Goal: Use online tool/utility: Use online tool/utility

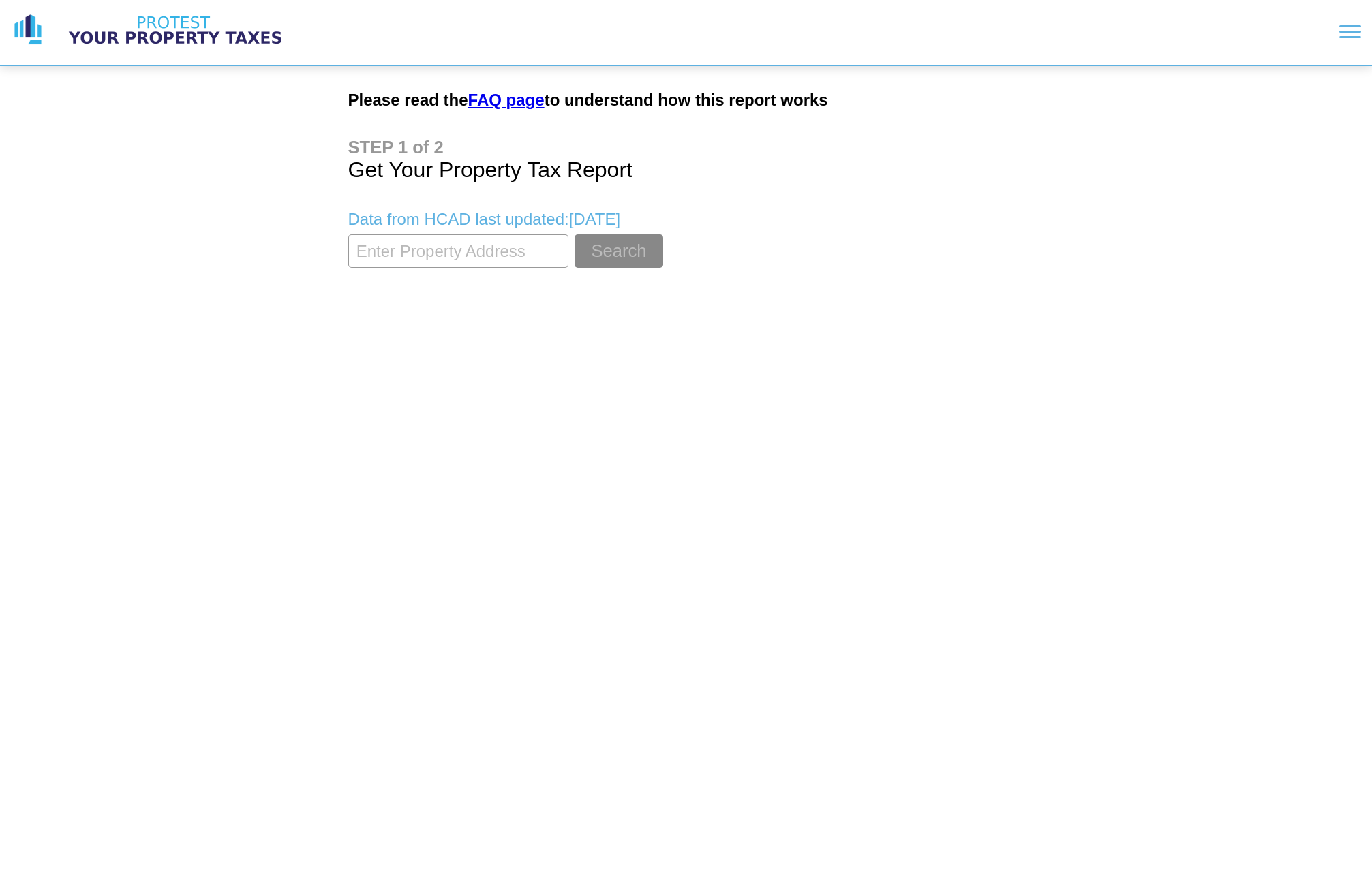
click at [504, 104] on link "FAQ page" at bounding box center [506, 100] width 76 height 19
click at [461, 260] on input "textbox" at bounding box center [459, 251] width 221 height 33
click at [519, 106] on link "FAQ page" at bounding box center [506, 100] width 76 height 19
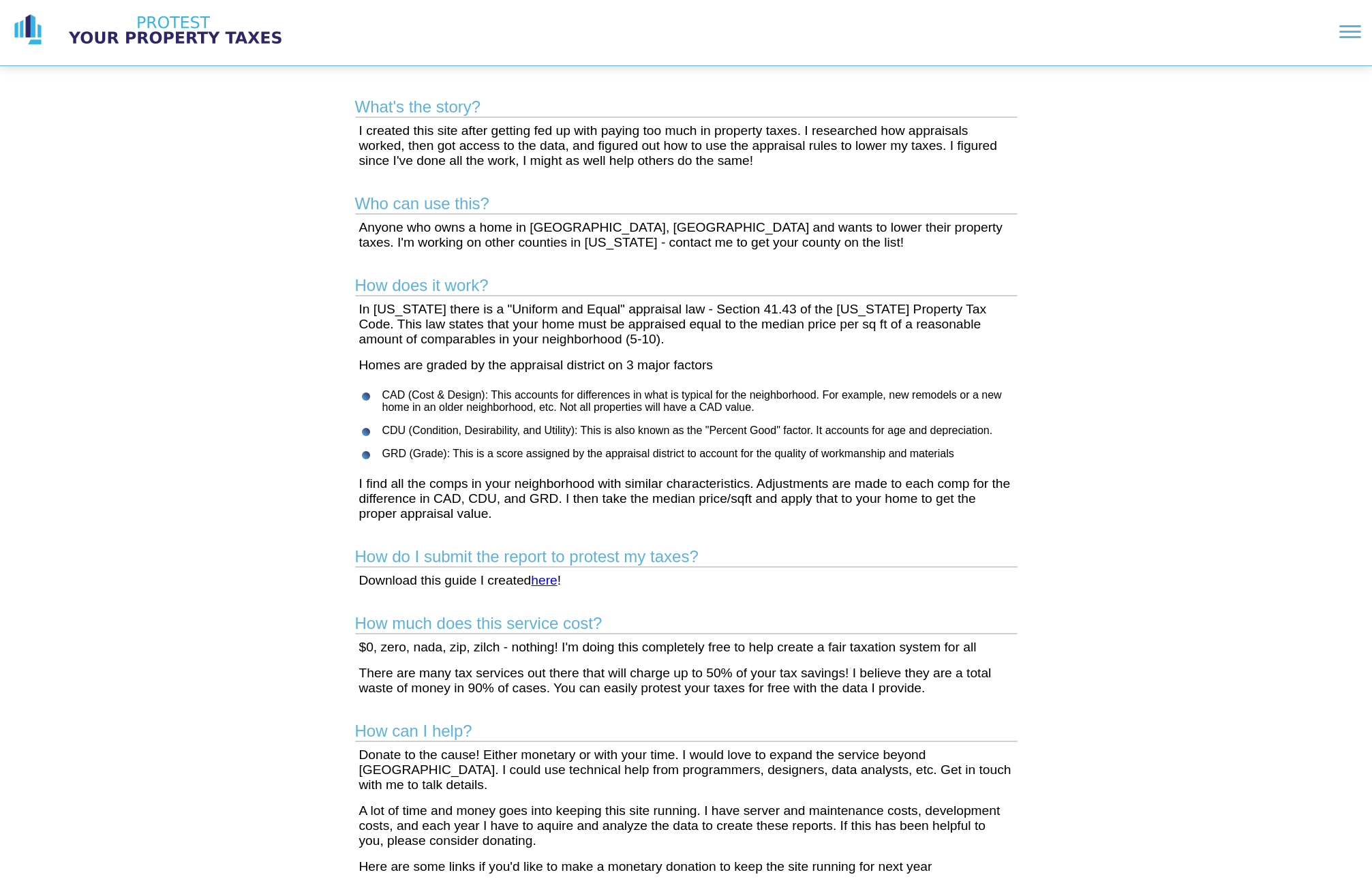
click at [545, 580] on link "here" at bounding box center [544, 579] width 26 height 15
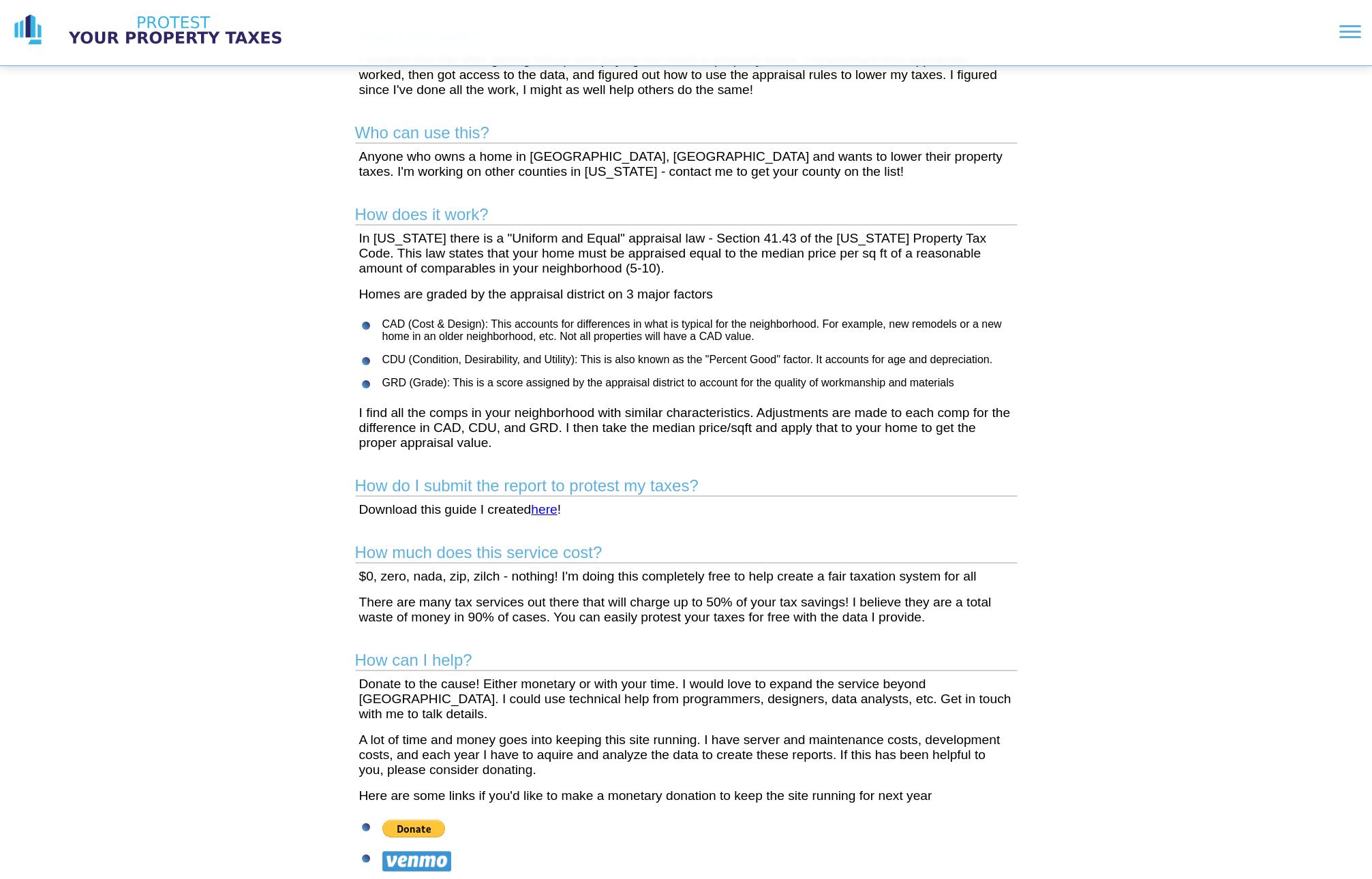
scroll to position [72, 0]
drag, startPoint x: 496, startPoint y: 619, endPoint x: 555, endPoint y: 622, distance: 59.1
click at [555, 622] on p "There are many tax services out there that will charge up to 50% of your tax sa…" at bounding box center [686, 608] width 654 height 30
drag, startPoint x: 570, startPoint y: 618, endPoint x: 664, endPoint y: 620, distance: 94.0
click at [664, 620] on p "There are many tax services out there that will charge up to 50% of your tax sa…" at bounding box center [686, 608] width 654 height 30
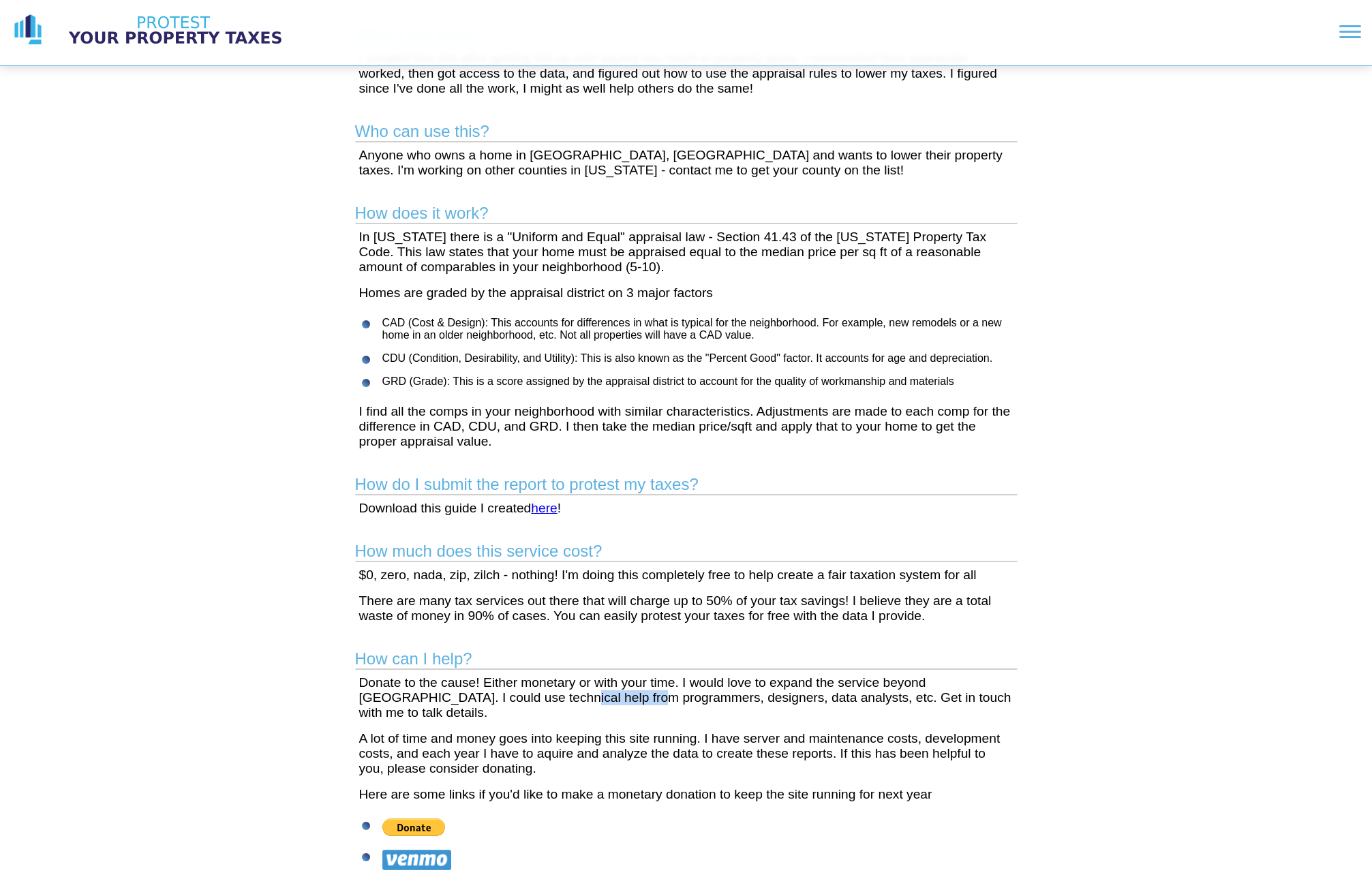
drag, startPoint x: 478, startPoint y: 699, endPoint x: 555, endPoint y: 703, distance: 77.1
click at [554, 703] on p "Donate to the cause! Either monetary or with your time. I would love to expand …" at bounding box center [686, 698] width 654 height 45
drag, startPoint x: 674, startPoint y: 774, endPoint x: 815, endPoint y: 782, distance: 141.2
click at [813, 787] on p "Here are some links if you'd like to make a monetary donation to keep the site …" at bounding box center [686, 794] width 654 height 15
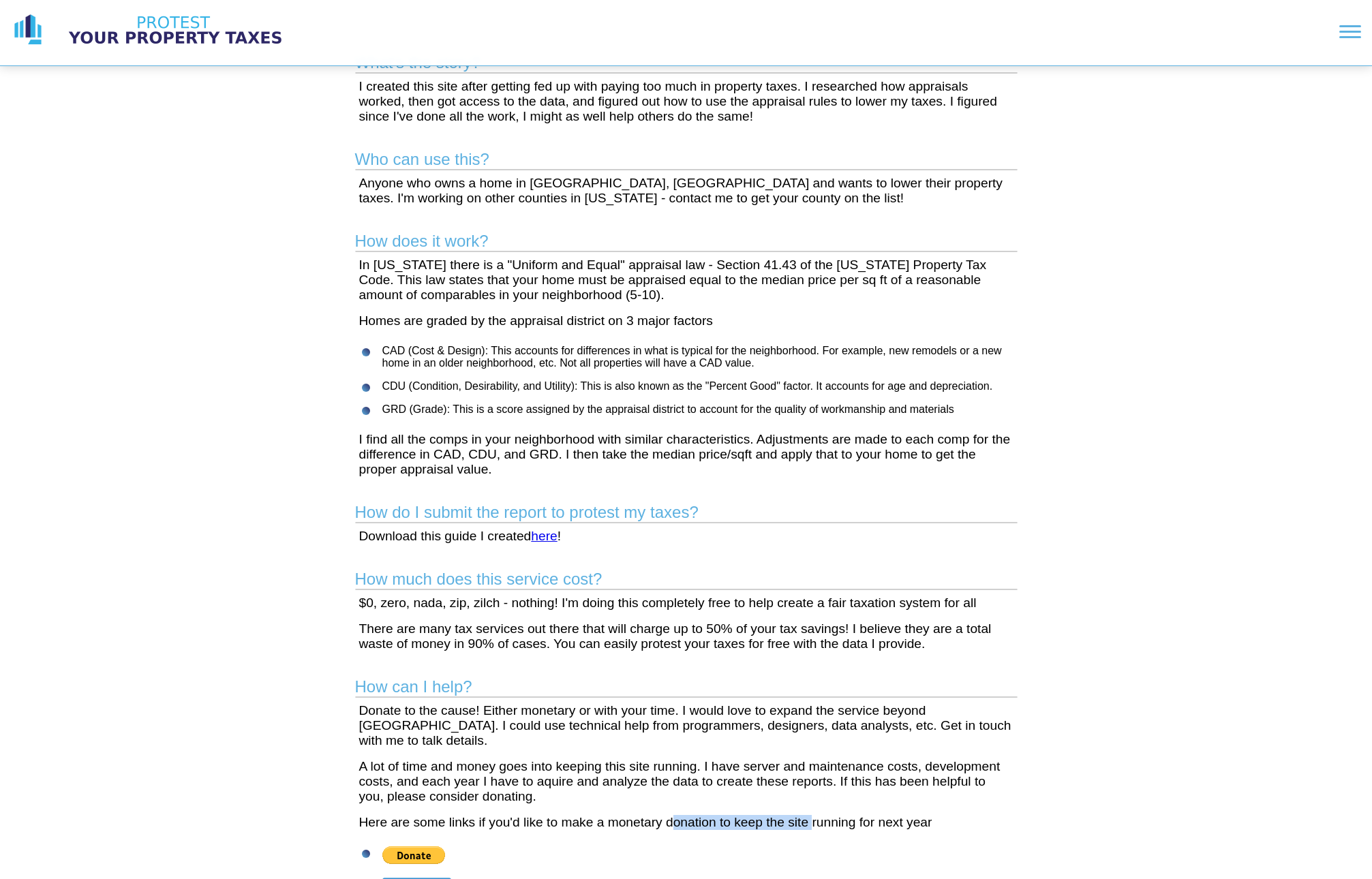
scroll to position [0, 0]
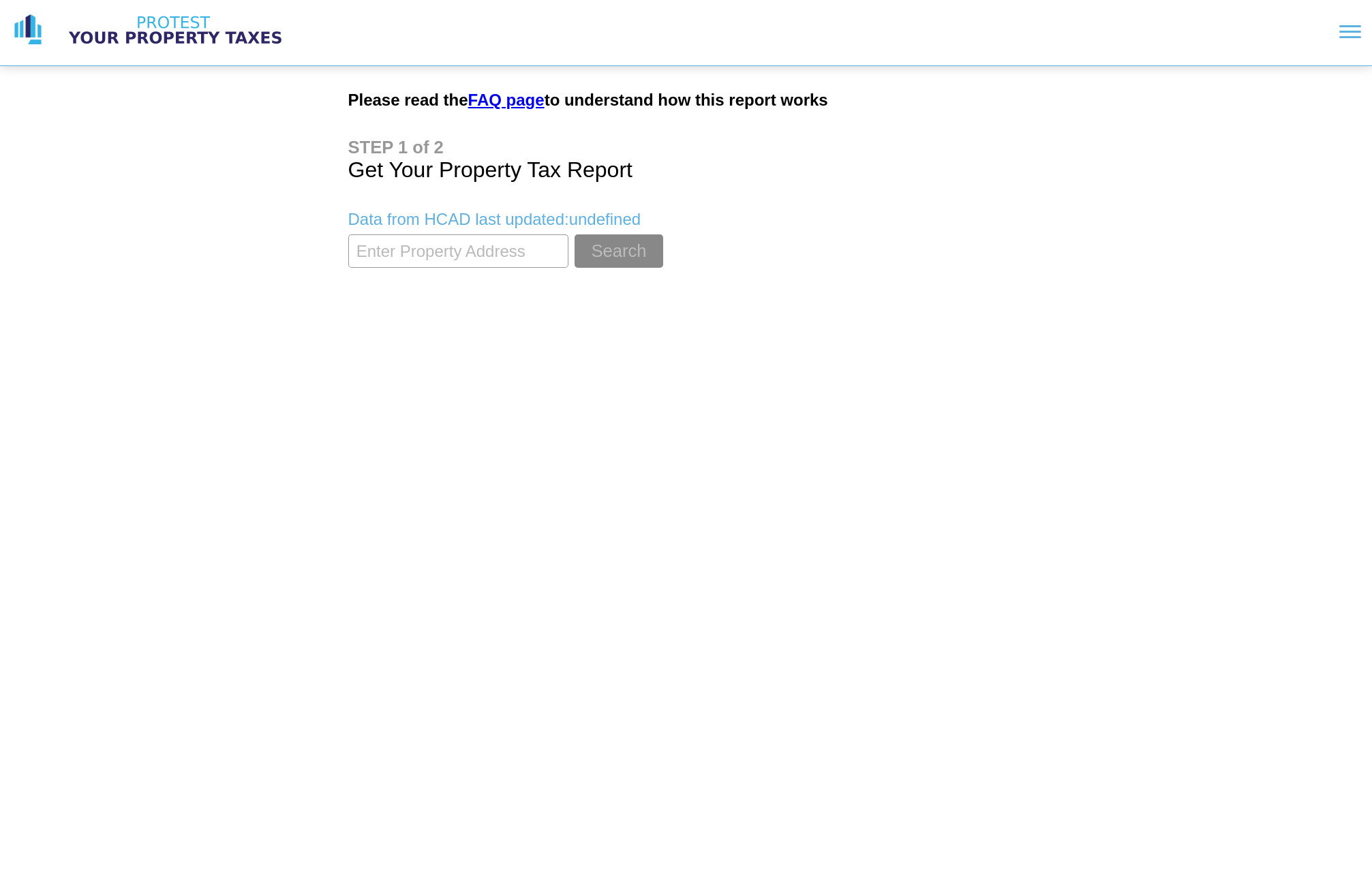
click at [463, 252] on input "textbox" at bounding box center [459, 251] width 221 height 33
click at [516, 105] on link "FAQ page" at bounding box center [506, 100] width 76 height 19
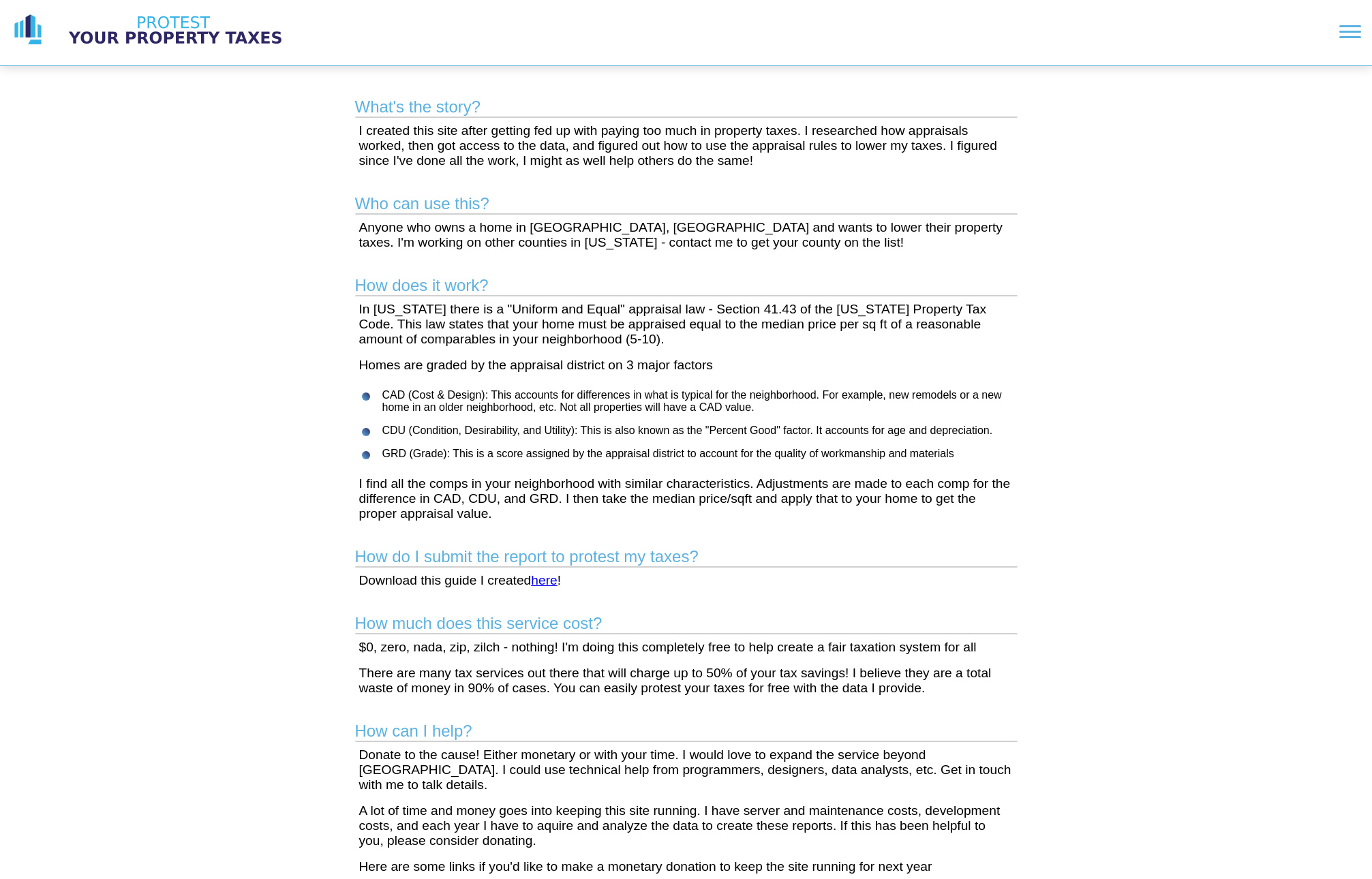
click at [552, 582] on link "here" at bounding box center [544, 579] width 26 height 15
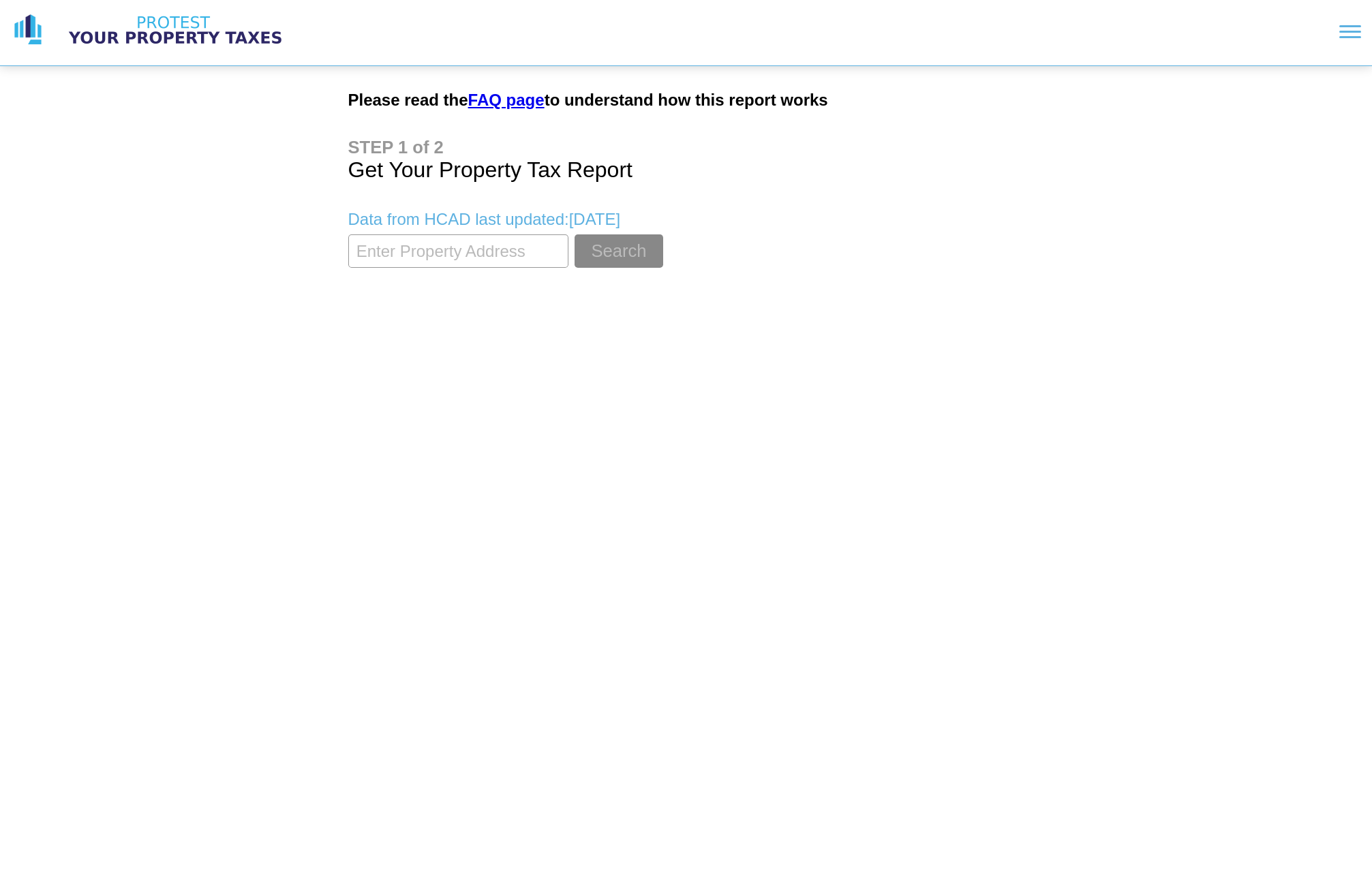
click at [448, 257] on input "textbox" at bounding box center [459, 251] width 221 height 33
click at [459, 254] on input "textbox" at bounding box center [459, 251] width 221 height 33
paste input "[STREET_ADDRESS][PERSON_NAME]"
drag, startPoint x: 460, startPoint y: 244, endPoint x: 710, endPoint y: 245, distance: 250.0
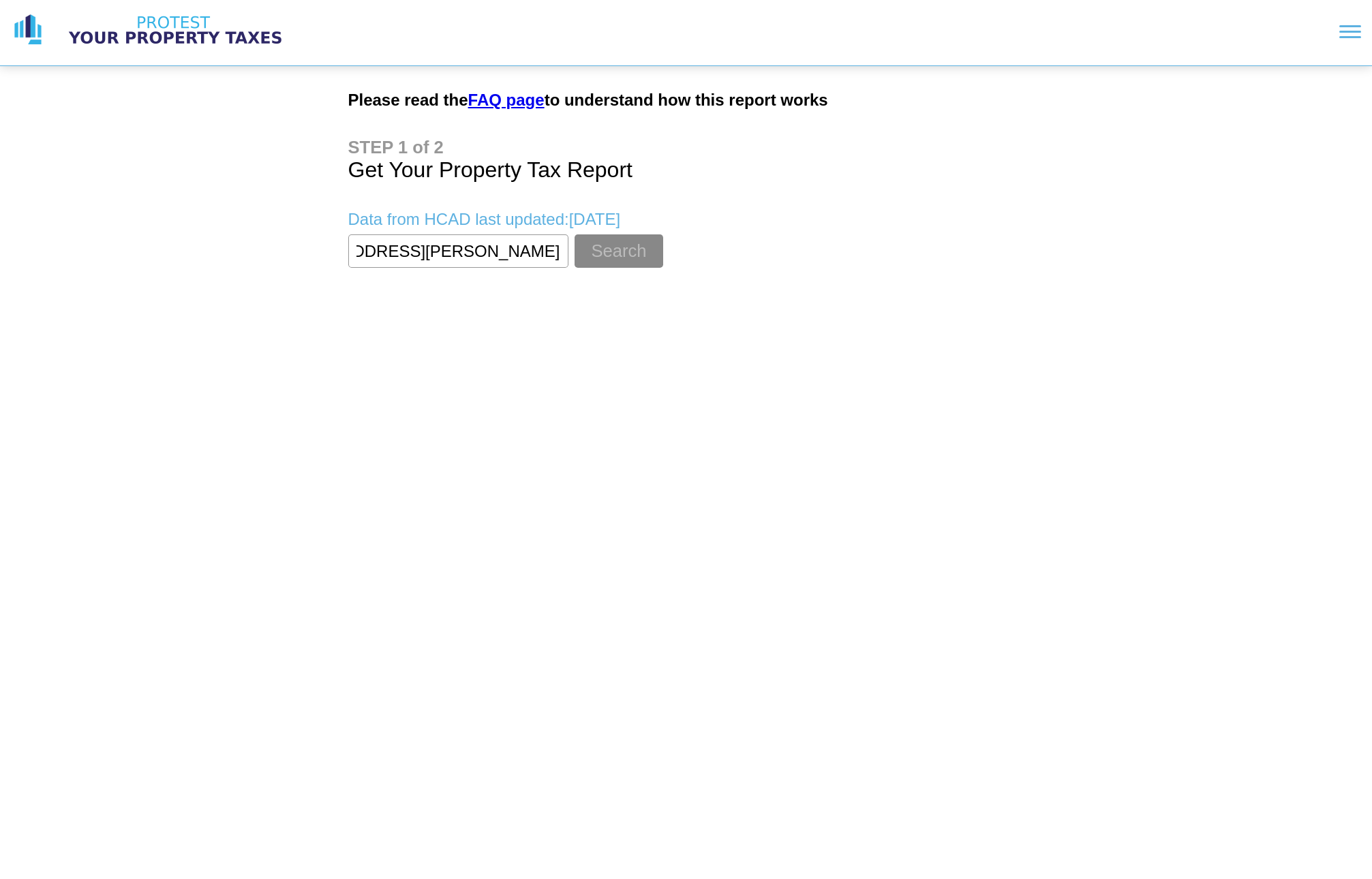
click at [686, 245] on form "Search" at bounding box center [686, 251] width 676 height 33
click at [575, 252] on button "Search" at bounding box center [619, 251] width 88 height 33
click at [581, 253] on button "Search" at bounding box center [619, 251] width 88 height 33
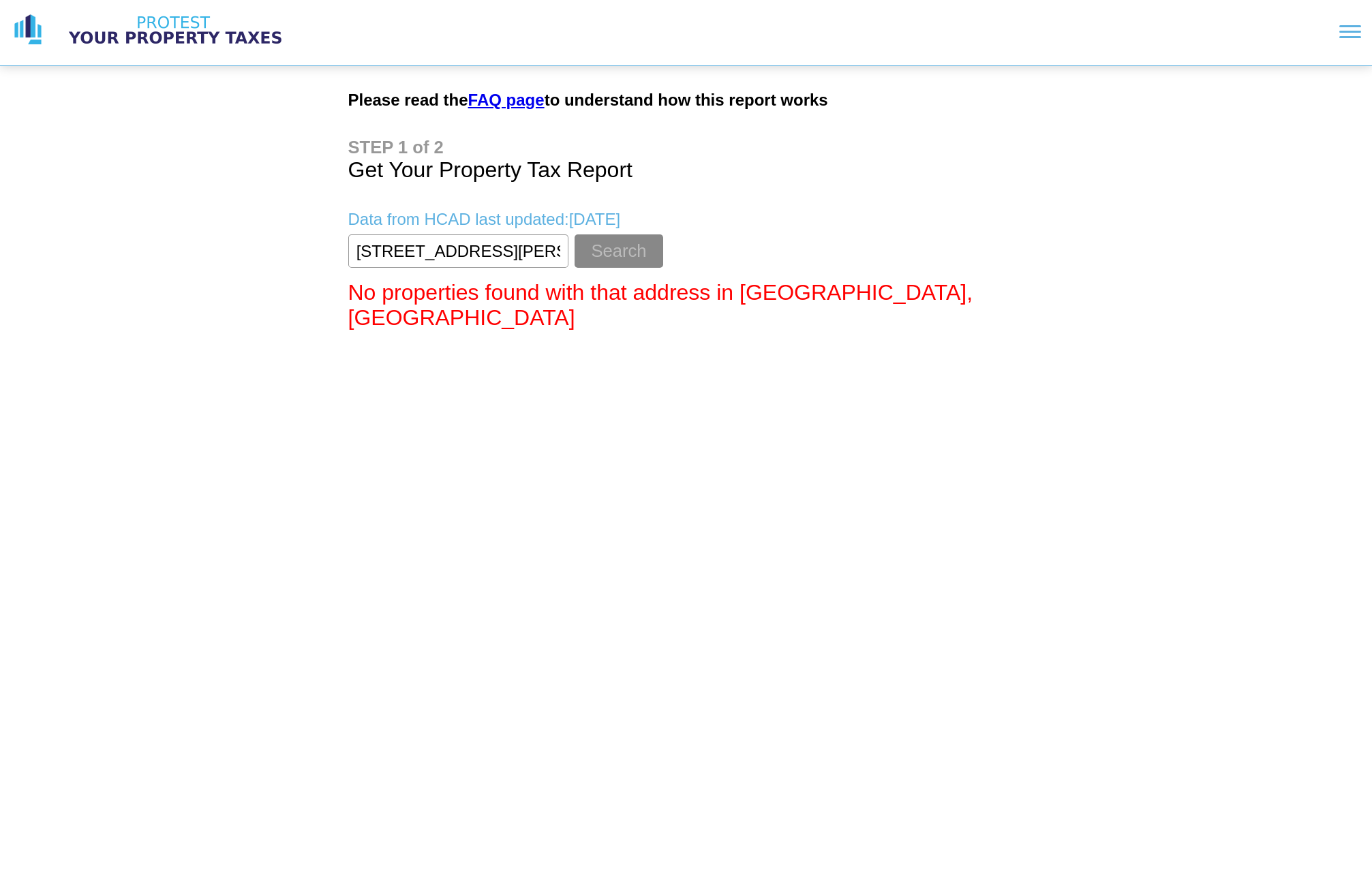
click at [432, 250] on input "textbox" at bounding box center [459, 251] width 221 height 33
click at [433, 250] on input "textbox" at bounding box center [459, 251] width 221 height 33
type input "[STREET_ADDRESS]"
click at [586, 252] on button "Search" at bounding box center [619, 251] width 88 height 33
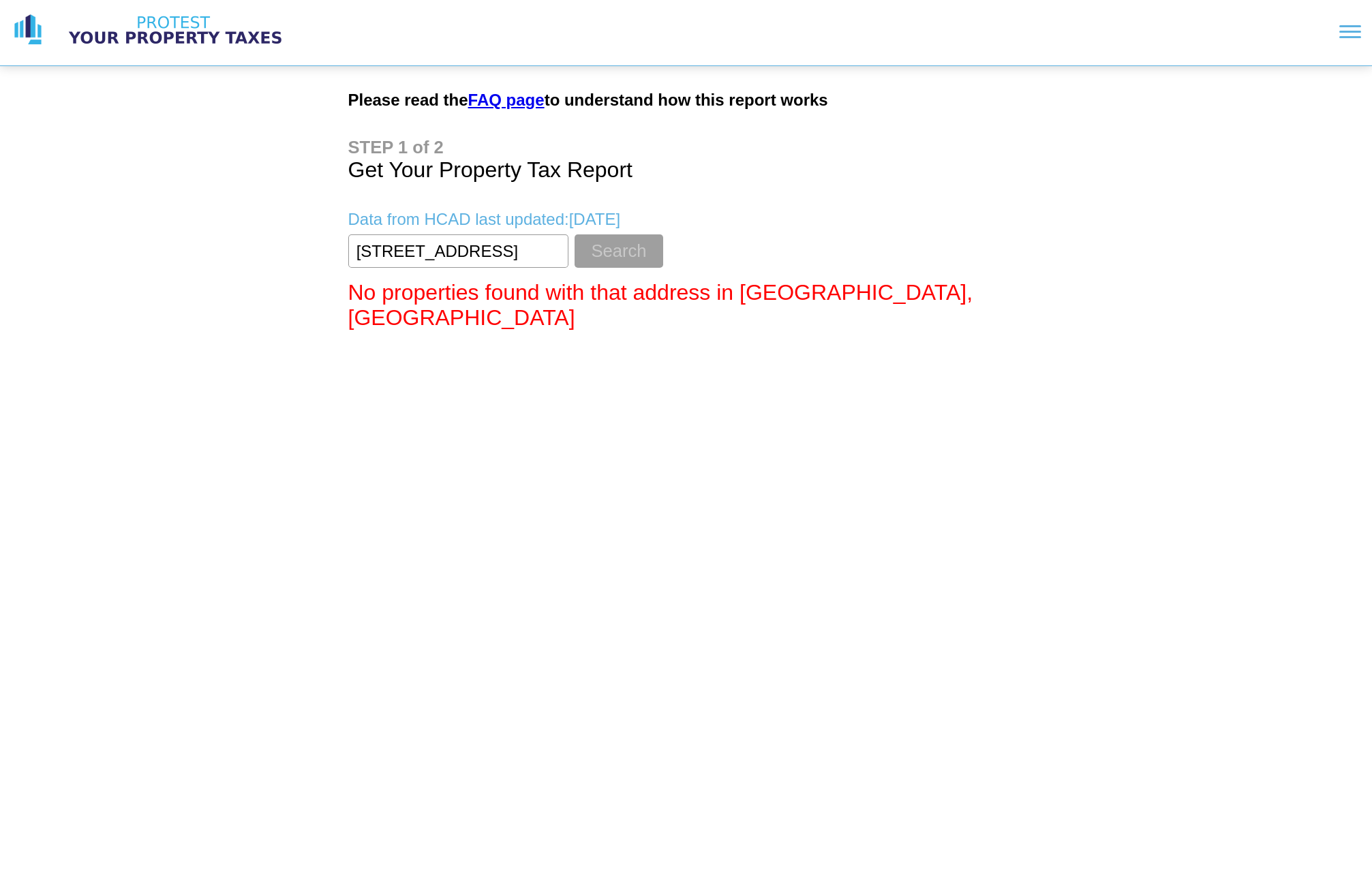
click at [600, 261] on button "Search" at bounding box center [619, 251] width 88 height 33
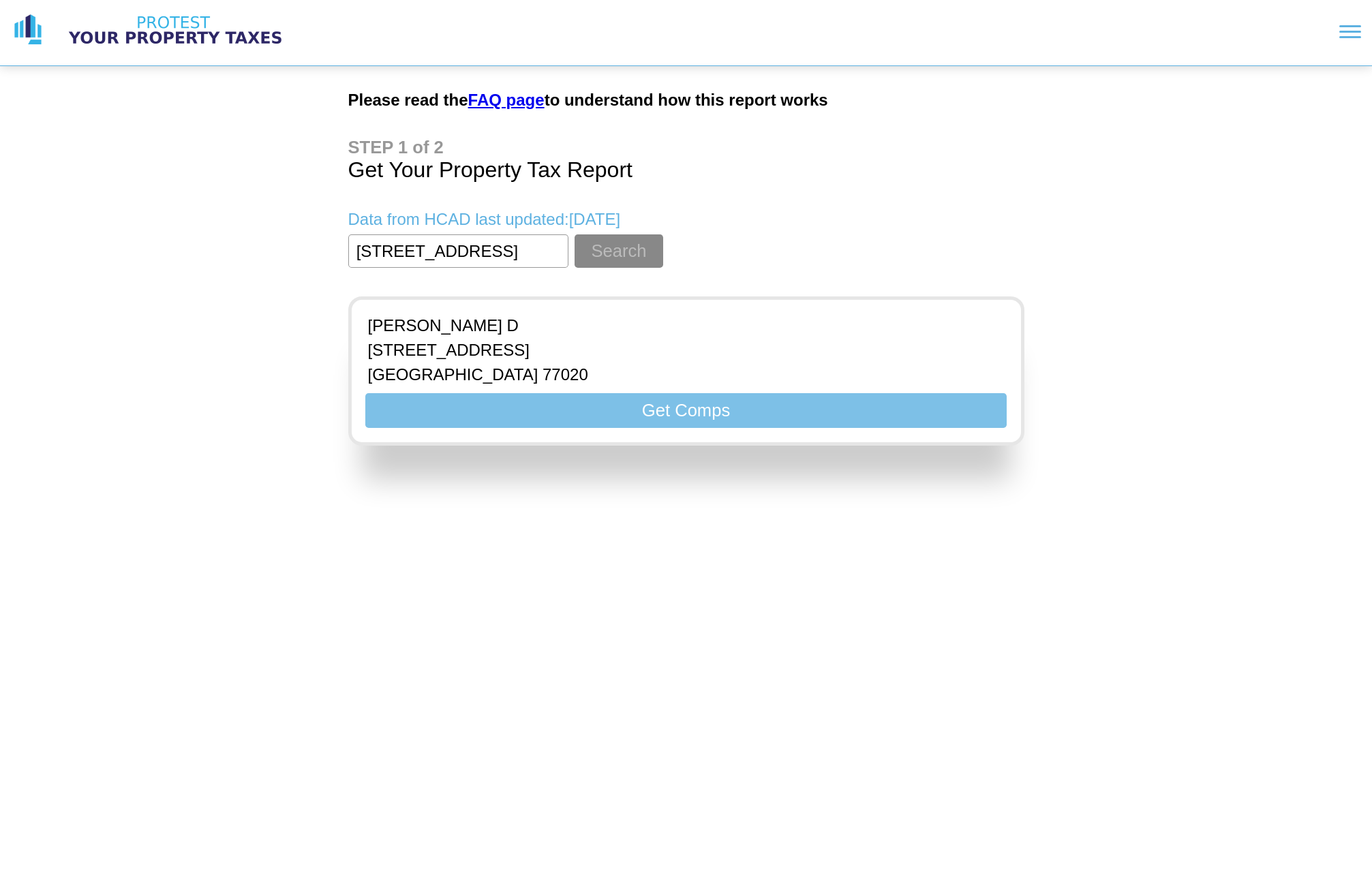
click at [727, 415] on button "Get Comps" at bounding box center [685, 411] width 641 height 35
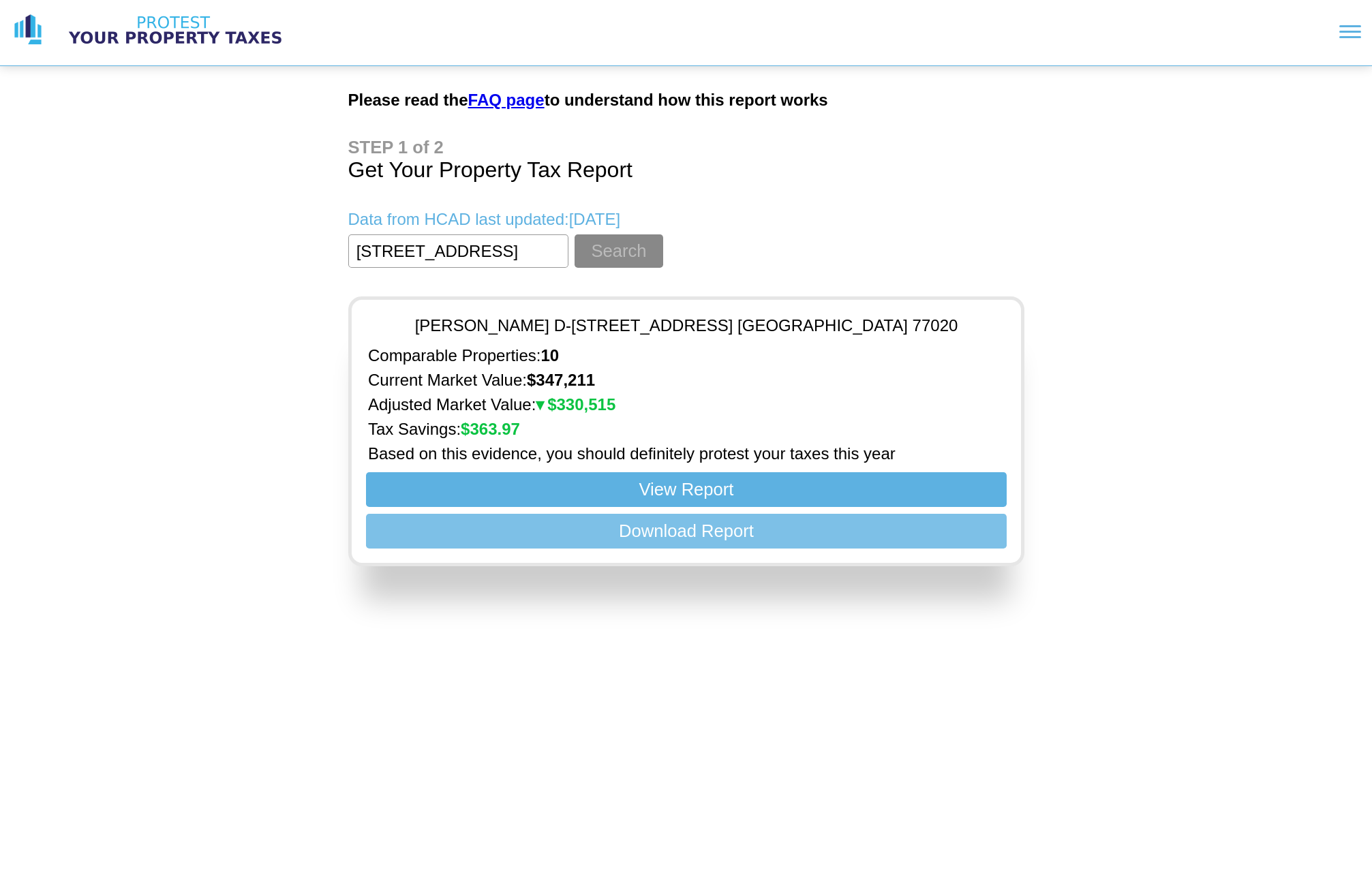
click at [708, 528] on button "Download Report" at bounding box center [685, 532] width 641 height 35
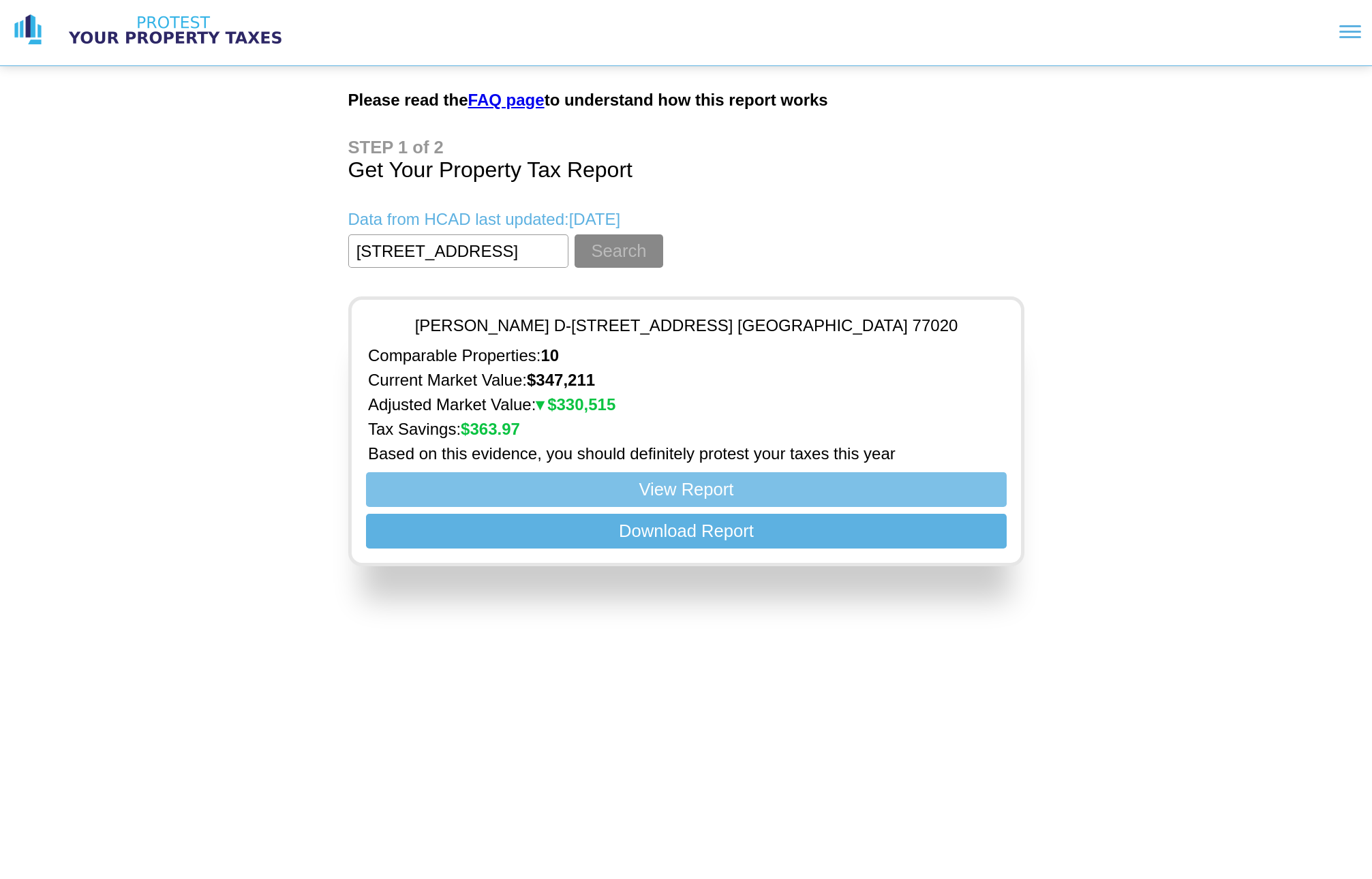
click at [693, 484] on button "View Report" at bounding box center [685, 490] width 641 height 35
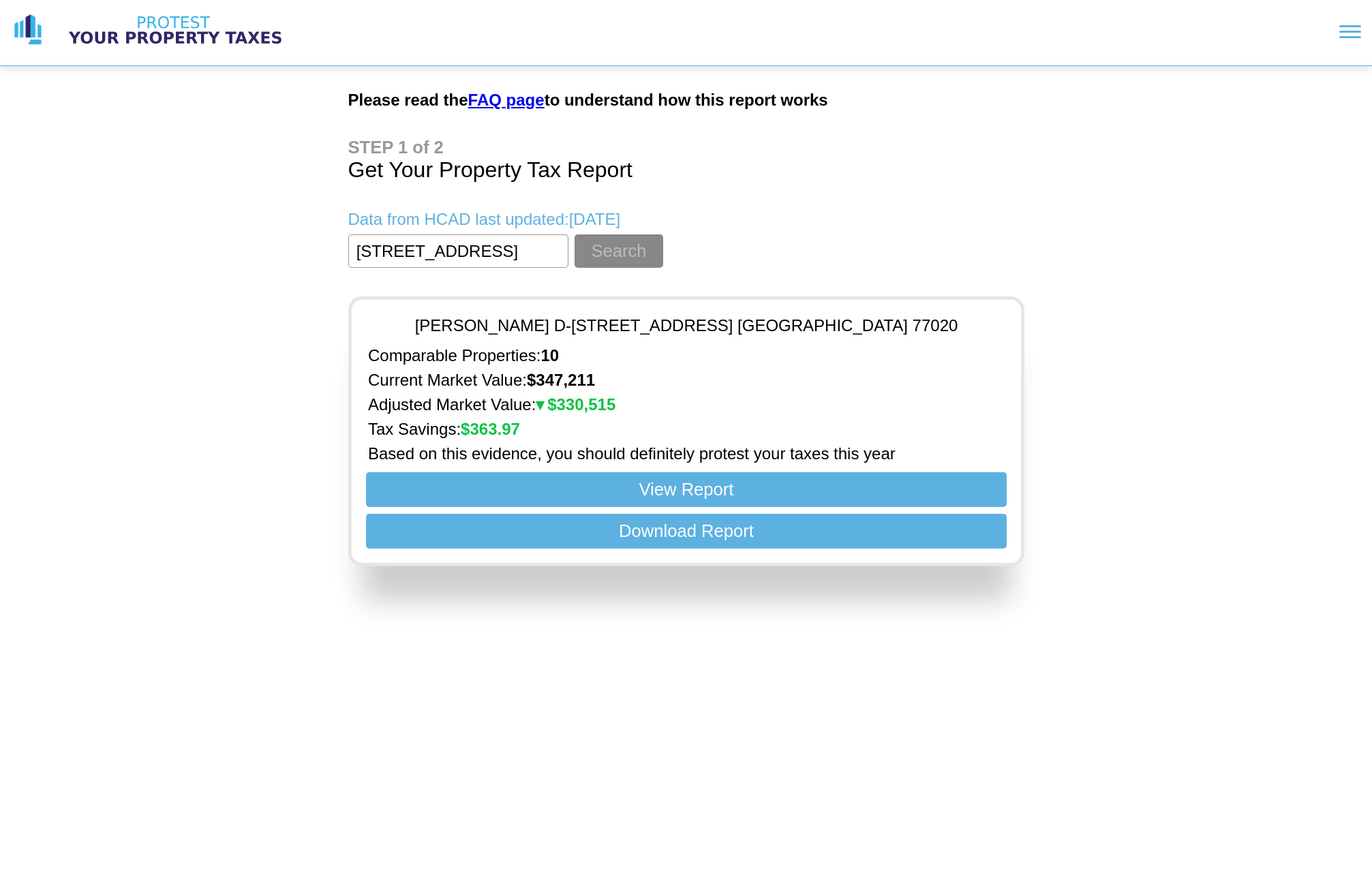
click at [1055, 289] on div "Please read the FAQ page to understand how this report works Get Your Property …" at bounding box center [686, 289] width 1372 height 578
click at [1352, 33] on section at bounding box center [838, 32] width 1045 height 35
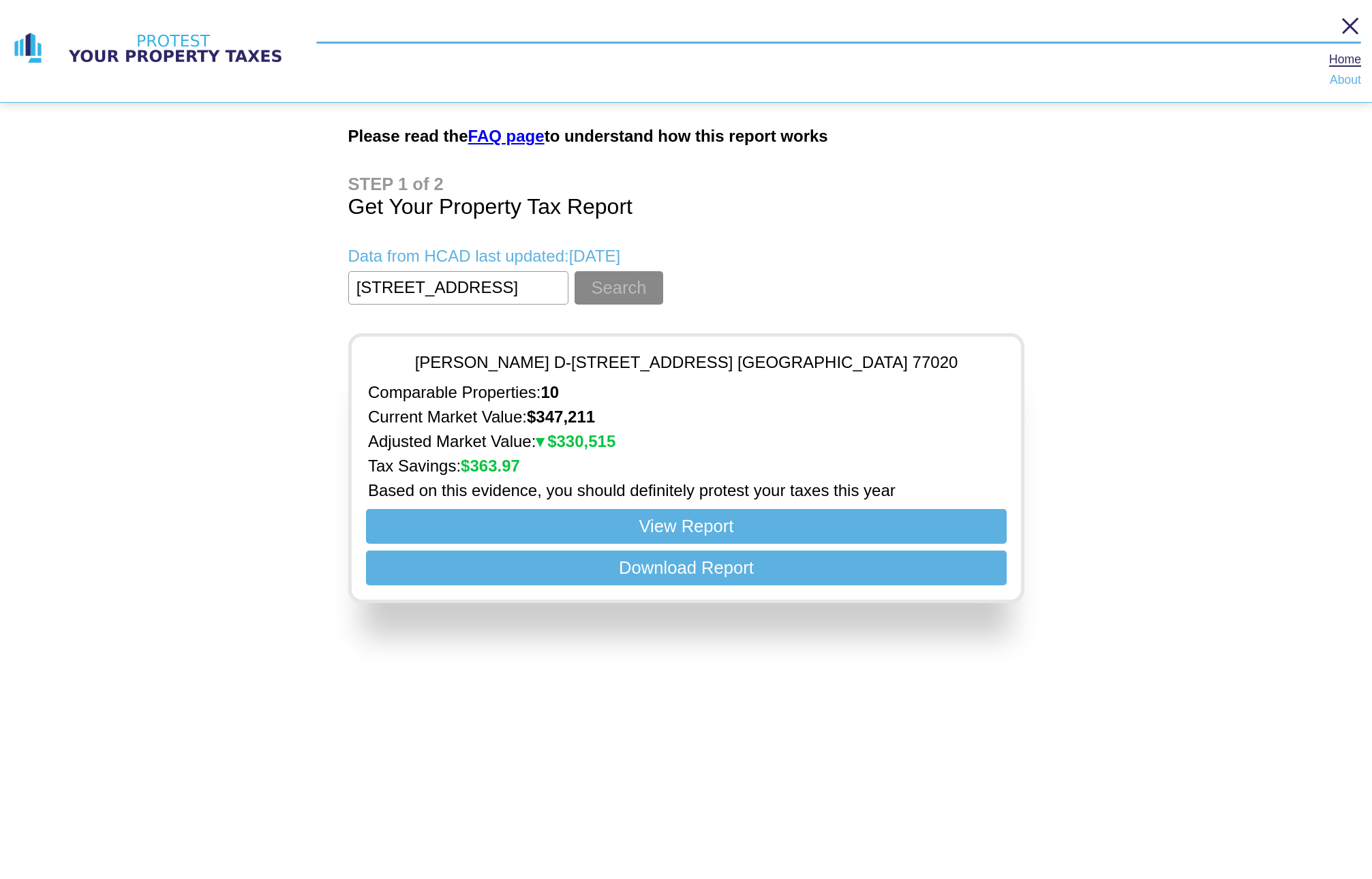
click at [1352, 23] on div at bounding box center [1350, 24] width 17 height 17
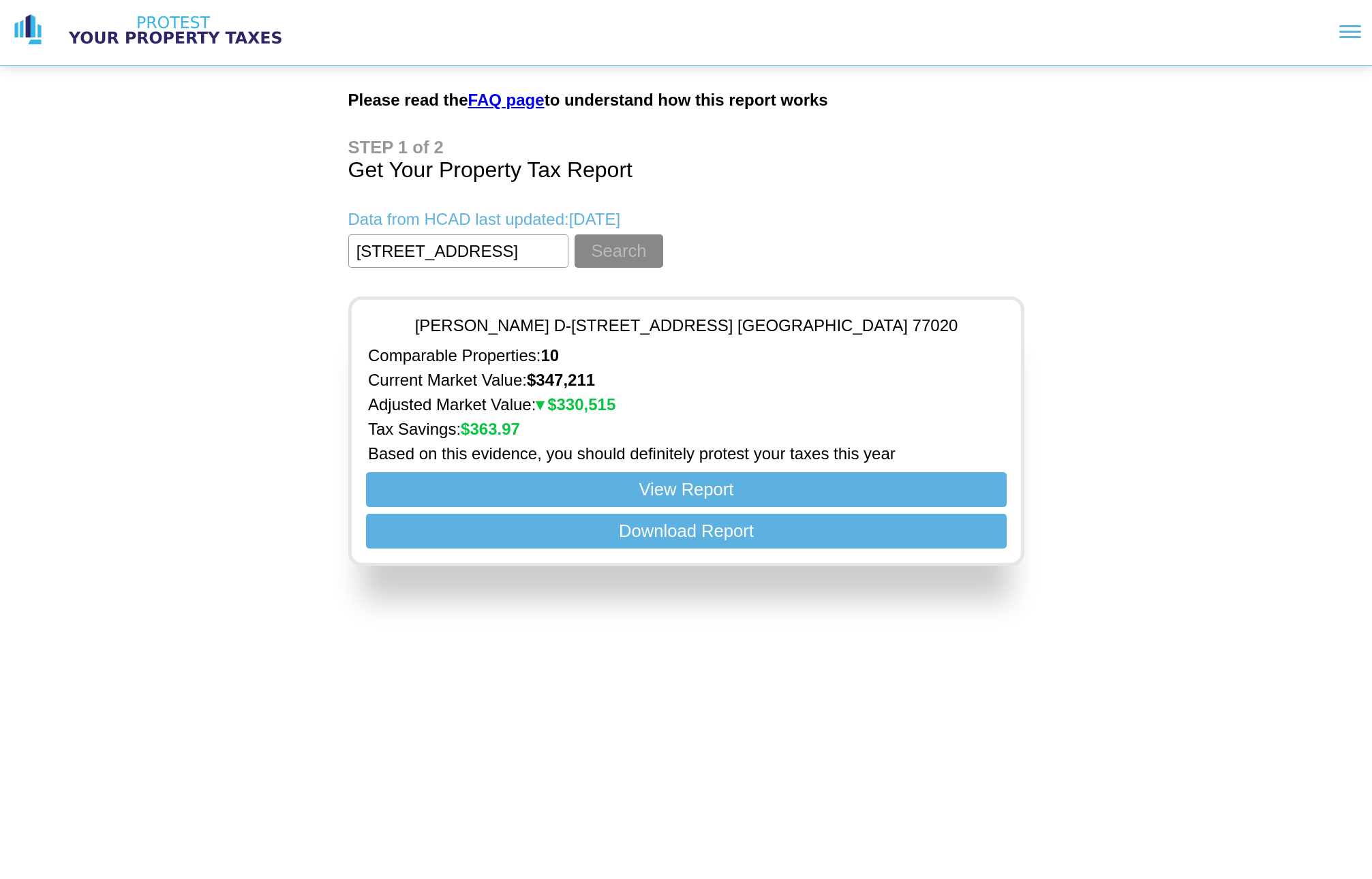
click at [527, 106] on link "FAQ page" at bounding box center [506, 100] width 76 height 19
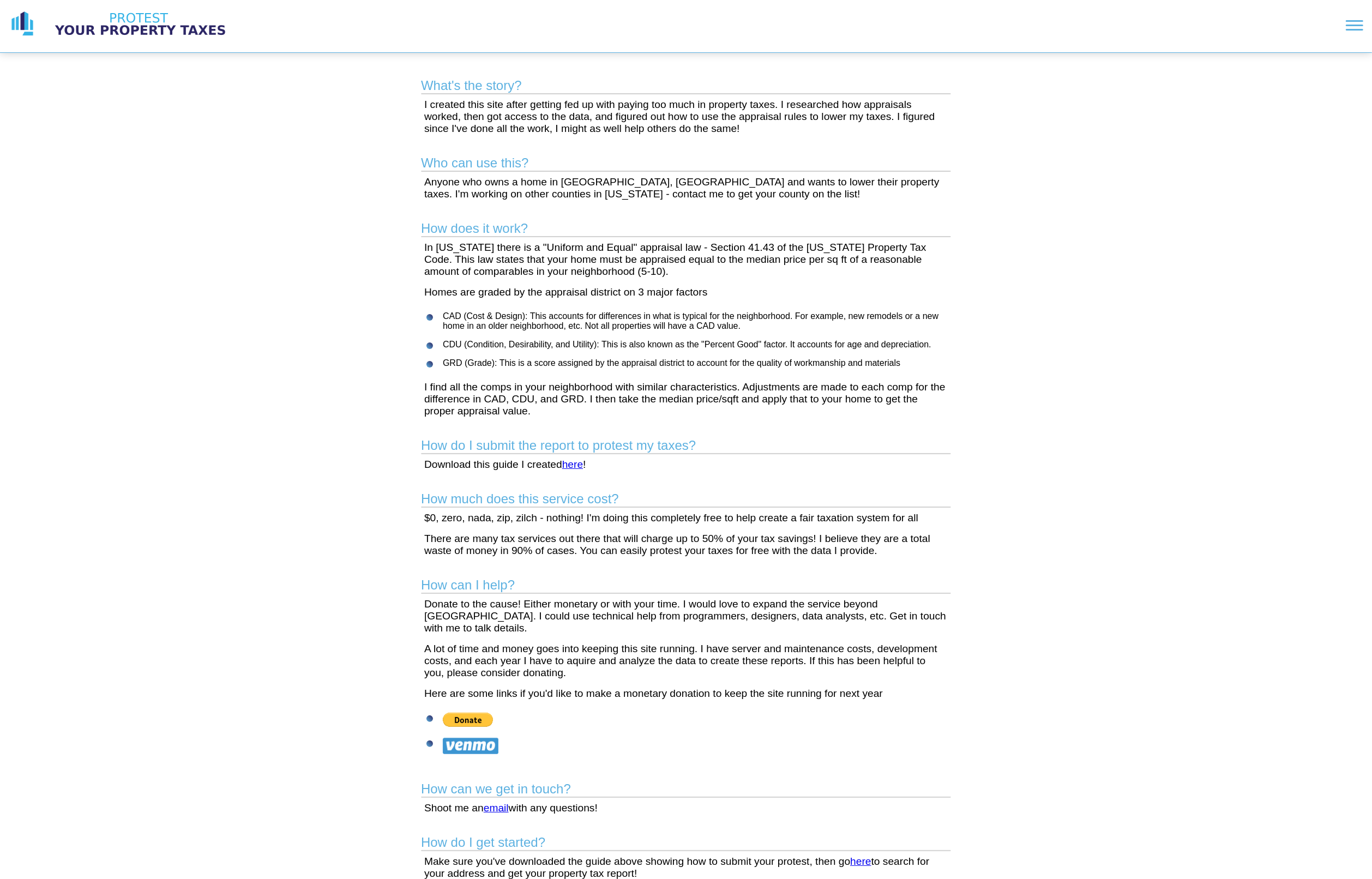
scroll to position [9, 0]
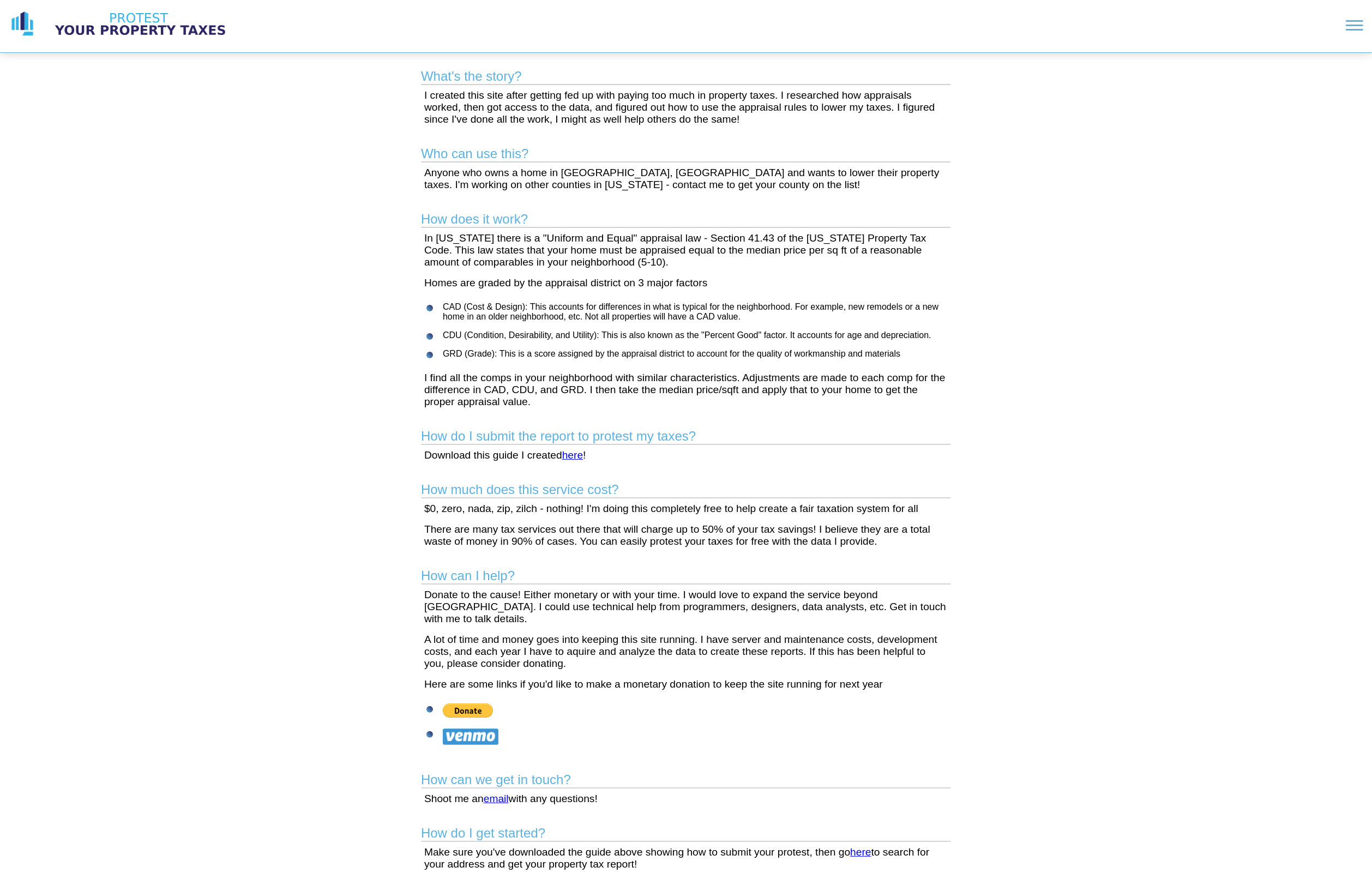
click at [576, 461] on link "here" at bounding box center [572, 455] width 21 height 12
click at [480, 703] on img at bounding box center [468, 710] width 50 height 14
